Goal: Navigation & Orientation: Find specific page/section

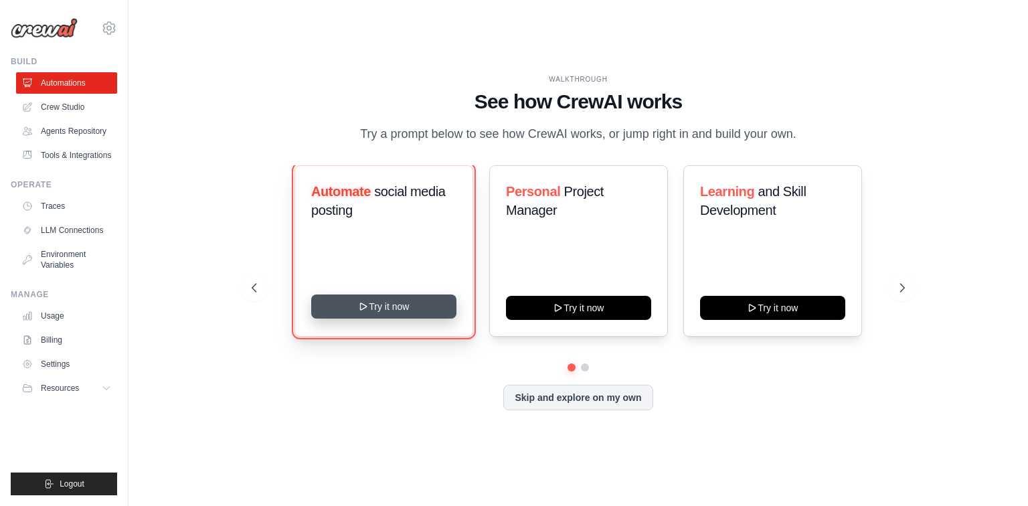
click at [408, 304] on button "Try it now" at bounding box center [383, 306] width 145 height 24
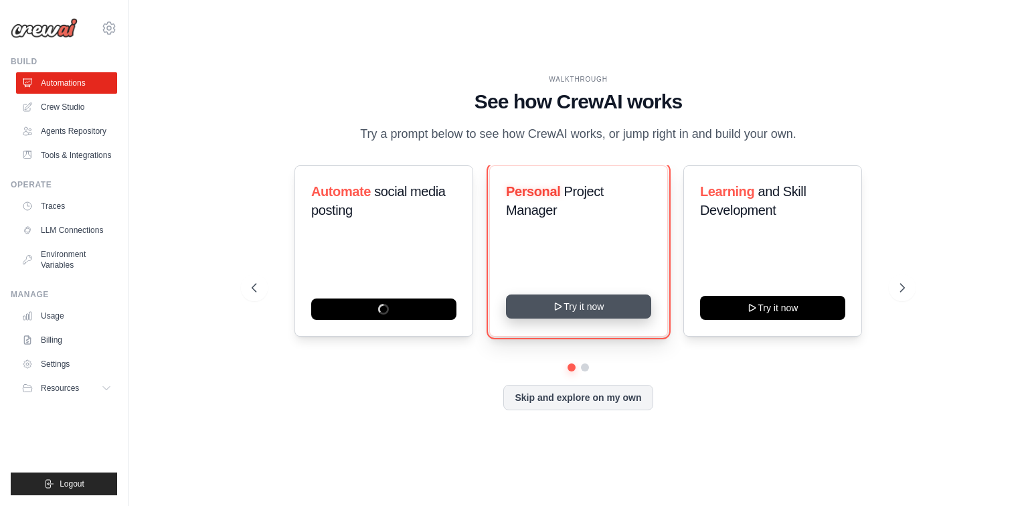
click at [541, 297] on button "Try it now" at bounding box center [578, 306] width 145 height 24
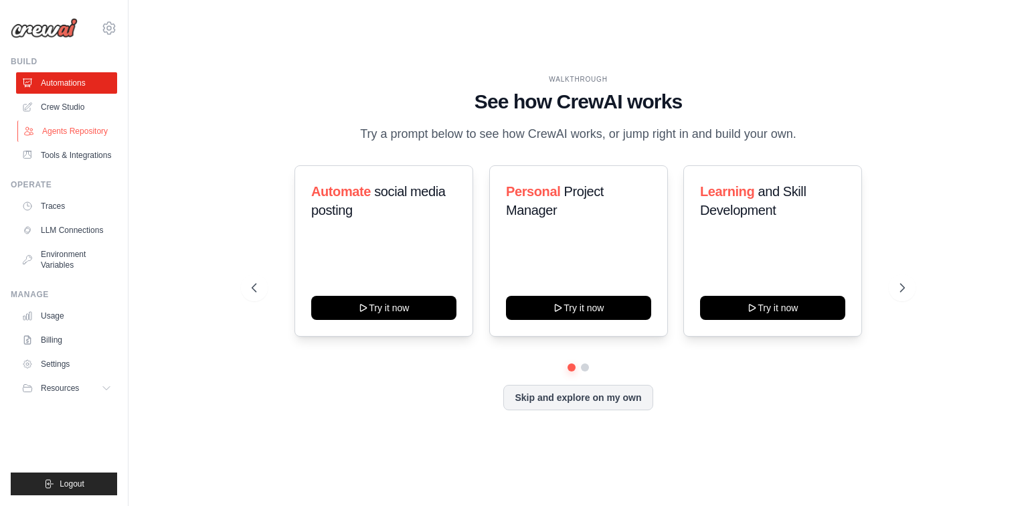
click at [56, 124] on link "Agents Repository" at bounding box center [67, 130] width 101 height 21
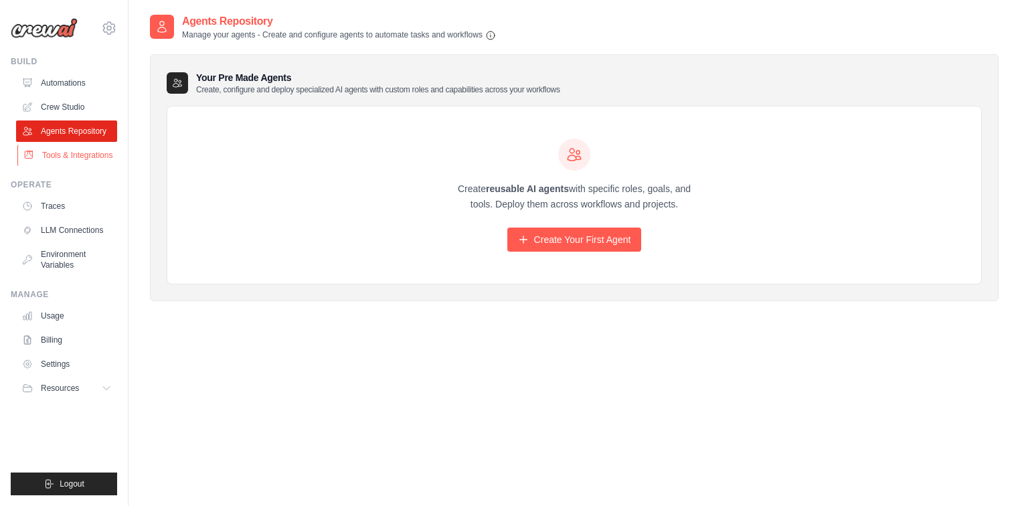
click at [54, 153] on link "Tools & Integrations" at bounding box center [67, 155] width 101 height 21
